Goal: Information Seeking & Learning: Understand process/instructions

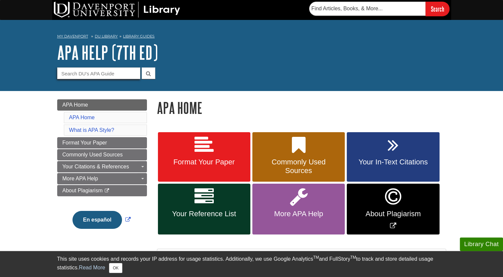
click at [108, 71] on input "Guide Search Terms" at bounding box center [98, 74] width 83 height 12
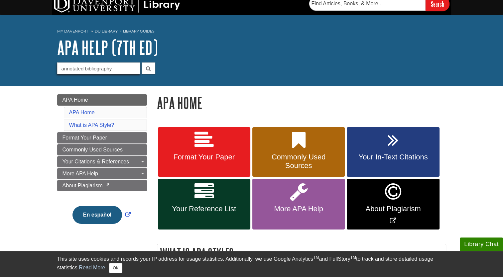
scroll to position [2, 0]
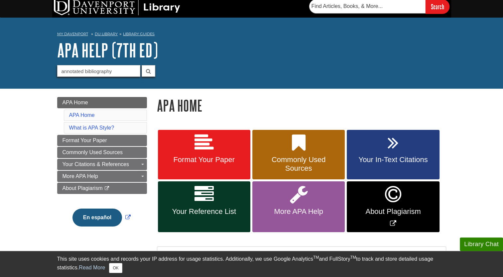
type input "annotated bibliography"
click at [151, 71] on button "submit" at bounding box center [149, 71] width 14 height 12
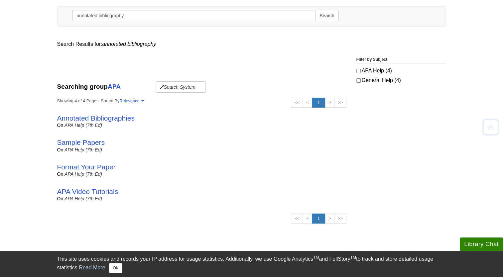
scroll to position [84, 0]
click at [97, 143] on link "Sample Papers" at bounding box center [81, 142] width 48 height 8
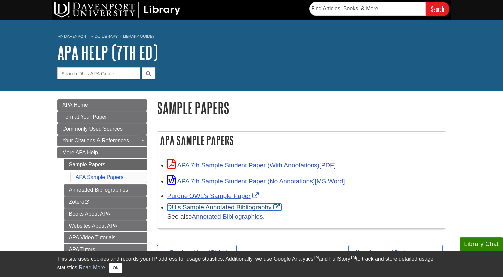
click at [236, 207] on link "DU's Sample Annotated Bibliography" at bounding box center [224, 207] width 114 height 7
